Goal: Find specific page/section: Find specific page/section

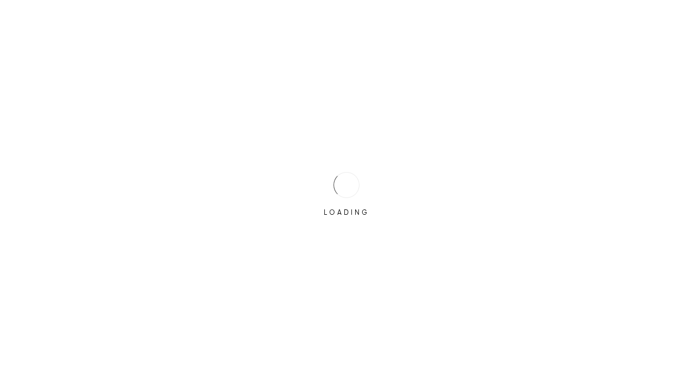
scroll to position [1992, 0]
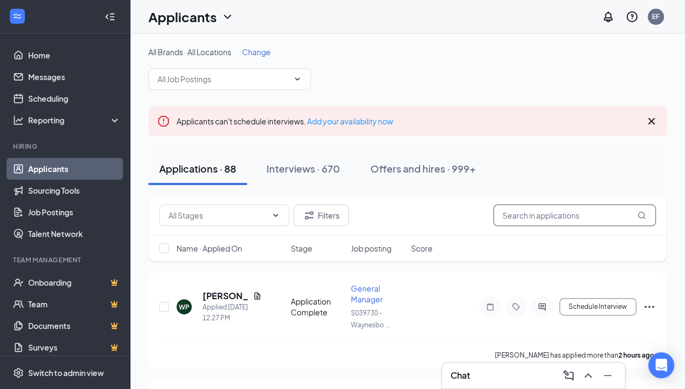
click at [540, 214] on input "text" at bounding box center [574, 216] width 162 height 22
type input "jordyn"
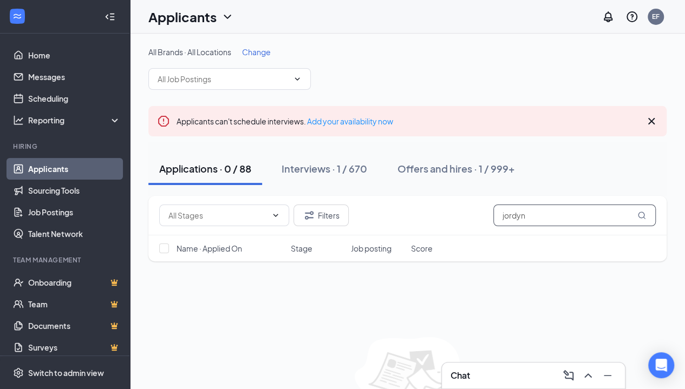
drag, startPoint x: 553, startPoint y: 216, endPoint x: 546, endPoint y: 214, distance: 7.9
click at [546, 214] on input "jordyn" at bounding box center [574, 216] width 162 height 22
click at [357, 165] on div "Interviews · 1 / 670" at bounding box center [325, 169] width 86 height 14
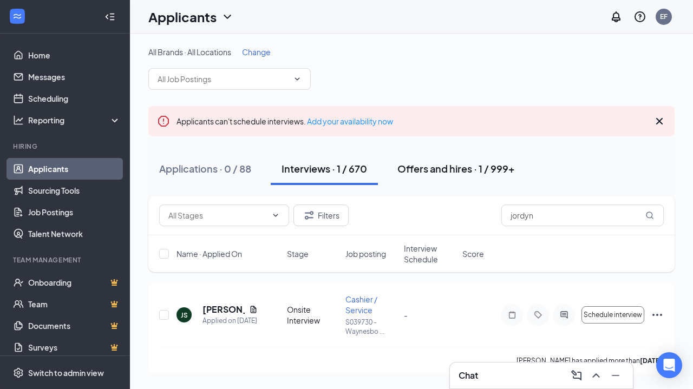
click at [451, 167] on div "Offers and hires · 1 / 999+" at bounding box center [456, 169] width 118 height 14
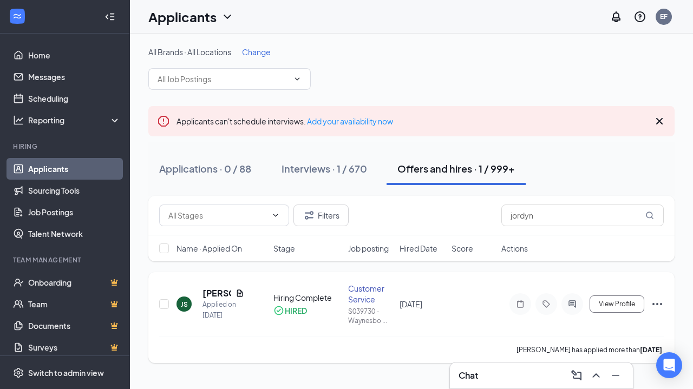
click at [655, 305] on icon "Ellipses" at bounding box center [657, 304] width 13 height 13
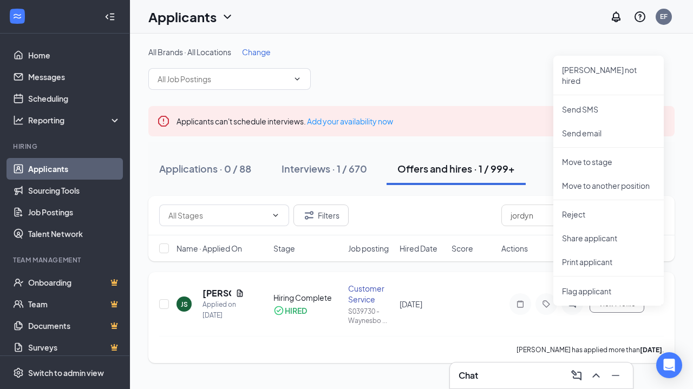
click at [655, 305] on icon "Ellipses" at bounding box center [657, 304] width 13 height 13
